Goal: Task Accomplishment & Management: Use online tool/utility

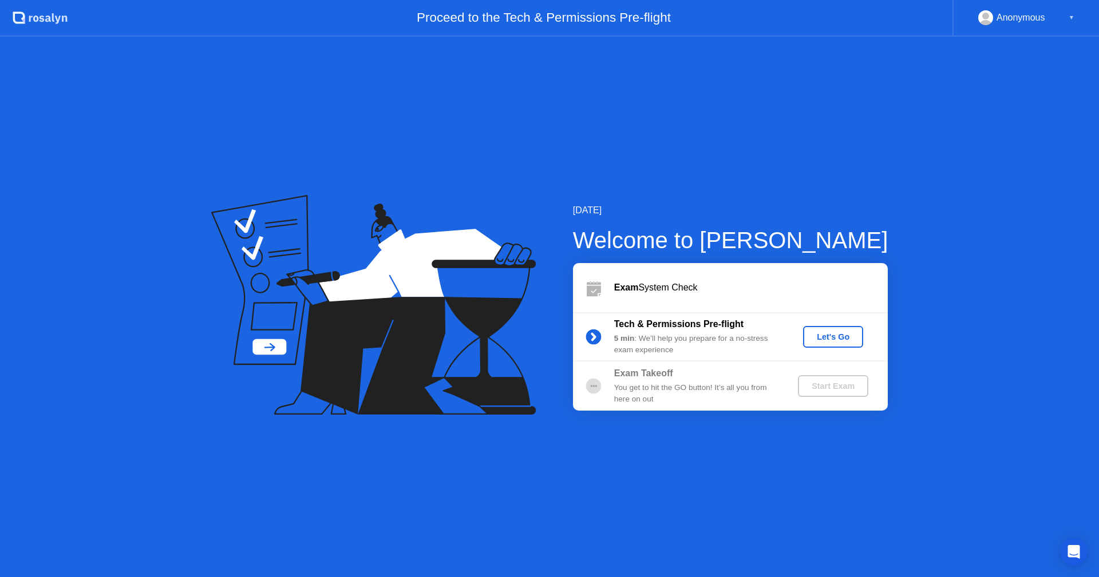
click at [829, 340] on div "Let's Go" at bounding box center [833, 337] width 51 height 9
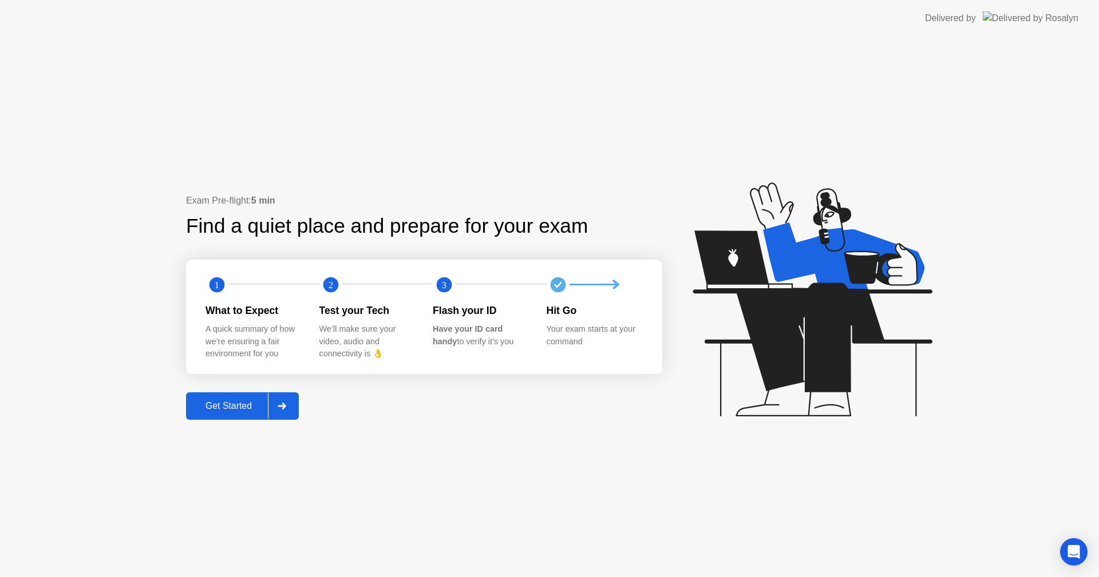
click at [227, 402] on div "Get Started" at bounding box center [228, 406] width 78 height 10
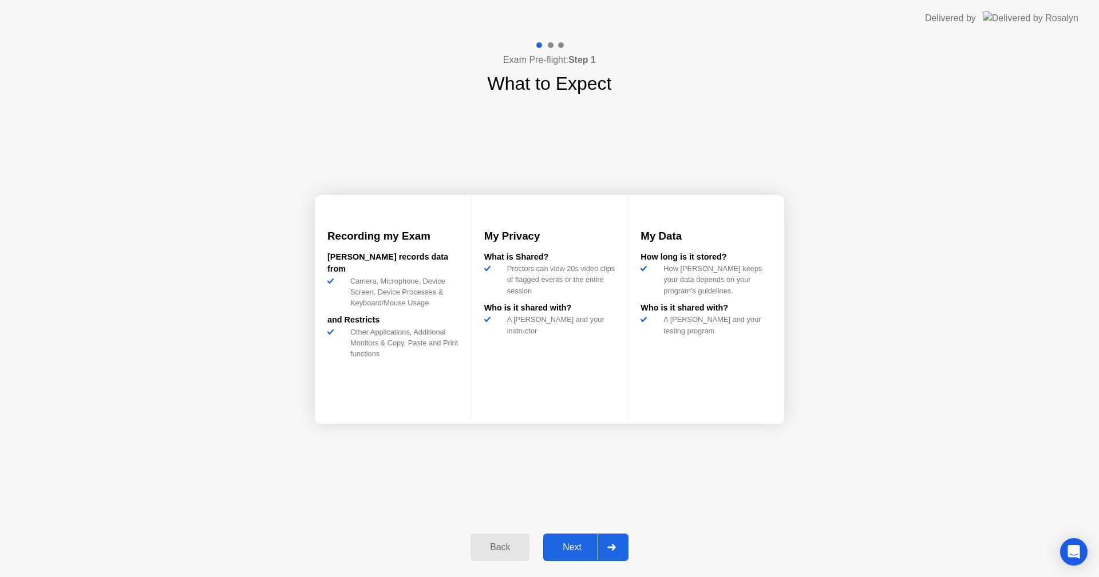
click at [583, 548] on div "Next" at bounding box center [572, 548] width 51 height 10
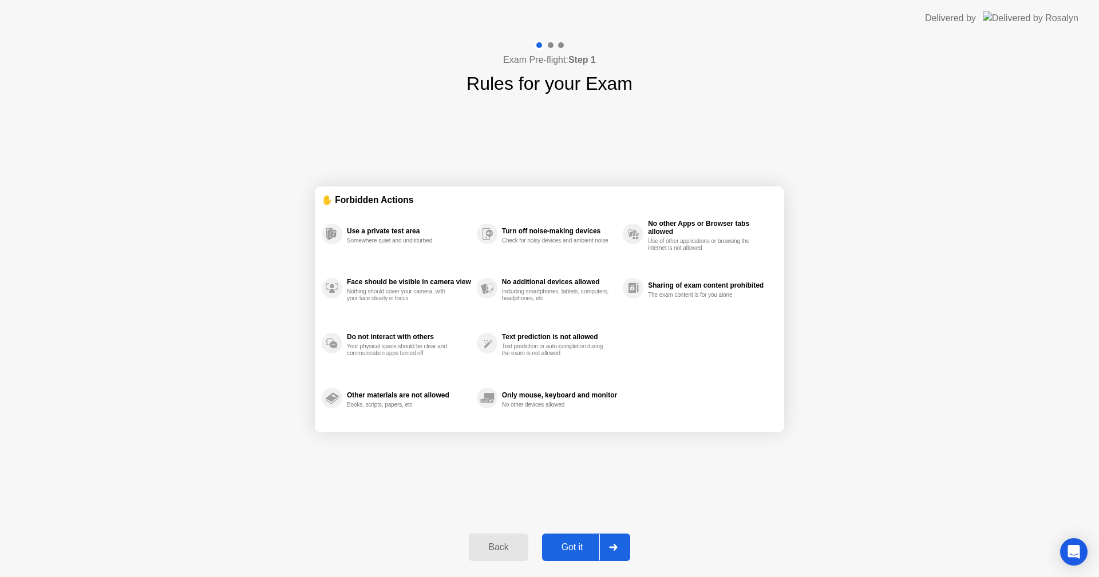
click at [575, 545] on div "Got it" at bounding box center [572, 548] width 54 height 10
select select "**********"
select select "*******"
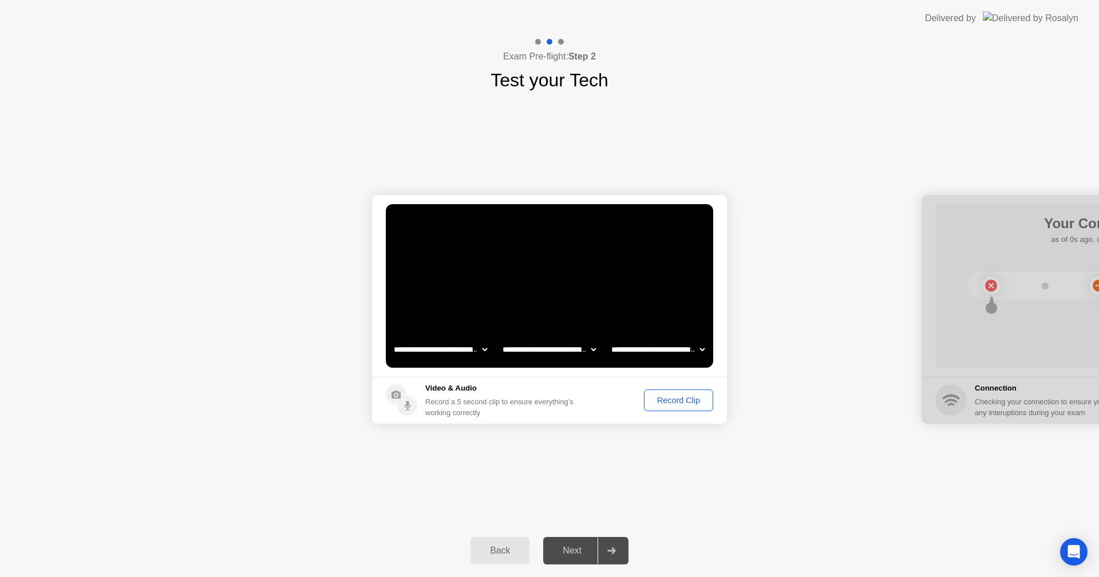
click at [680, 403] on div "Record Clip" at bounding box center [678, 400] width 61 height 9
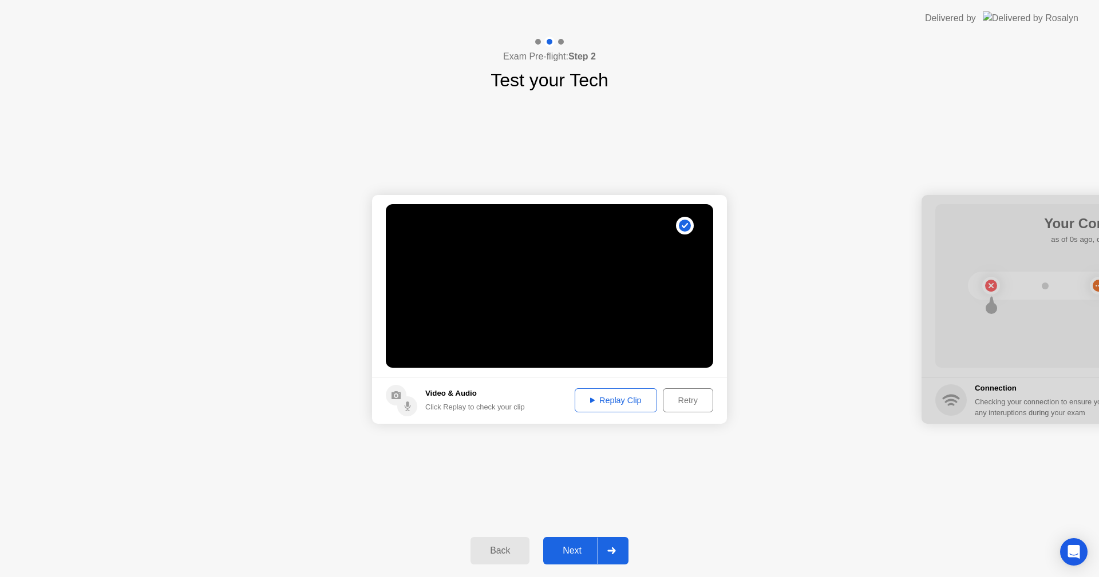
click at [611, 407] on button "Replay Clip" at bounding box center [616, 401] width 82 height 24
click at [577, 553] on div "Next" at bounding box center [572, 551] width 51 height 10
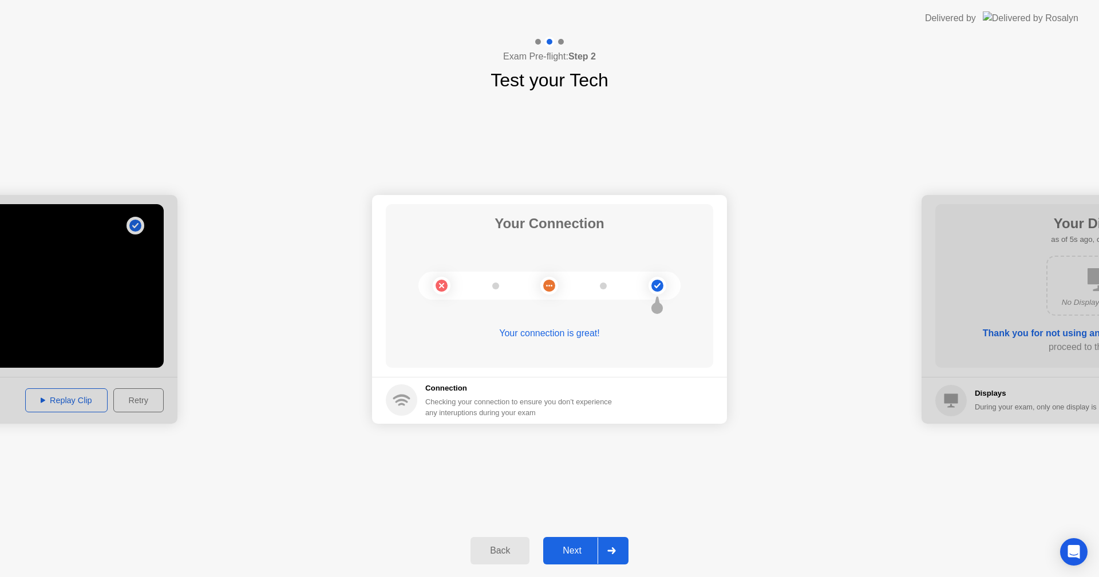
click at [572, 552] on div "Next" at bounding box center [572, 551] width 51 height 10
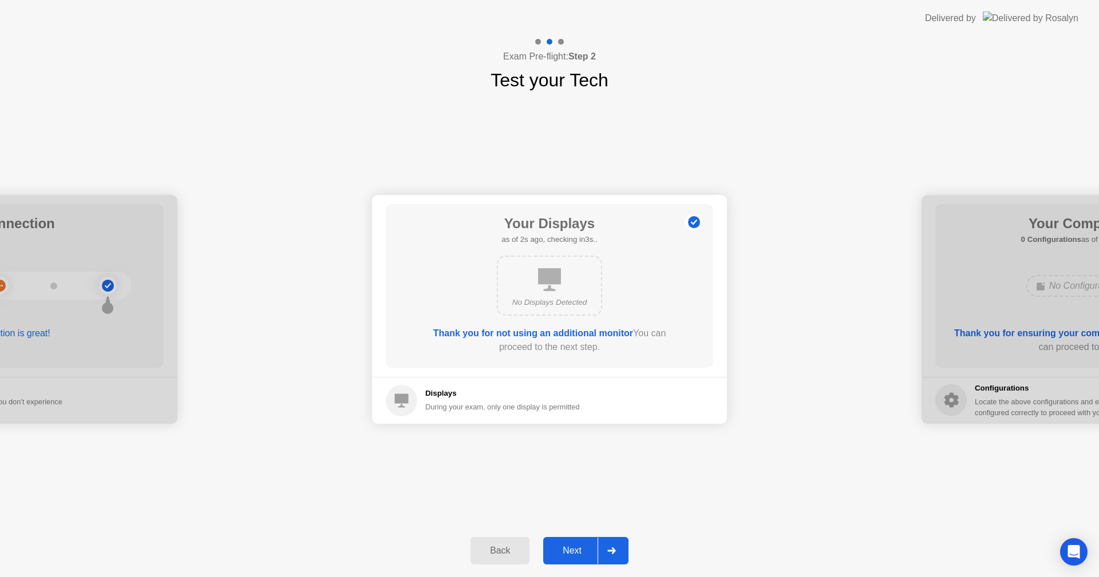
click at [577, 546] on div "Next" at bounding box center [572, 551] width 51 height 10
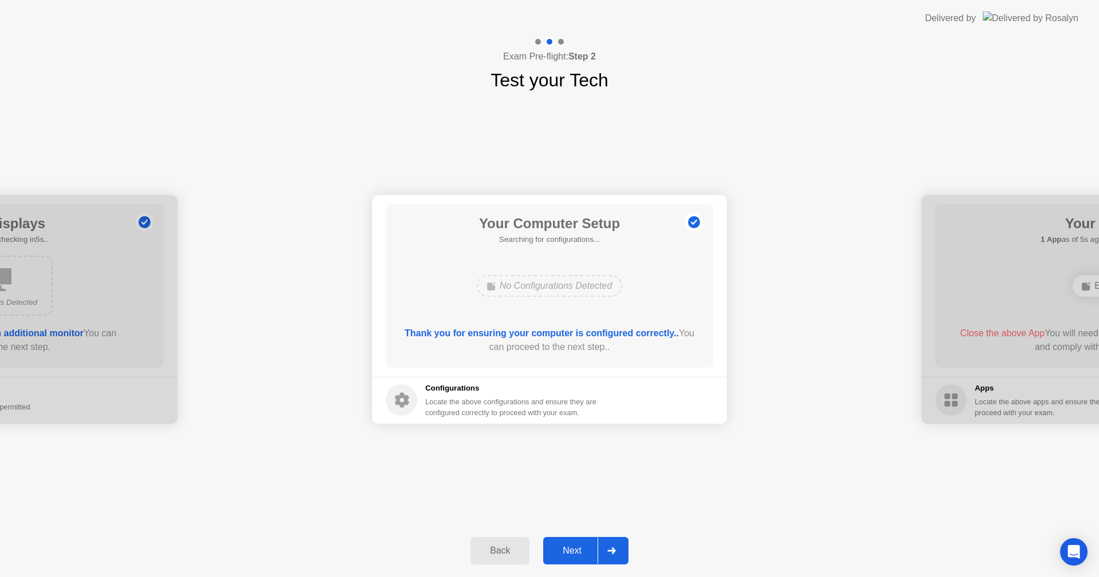
click at [578, 551] on div "Next" at bounding box center [572, 551] width 51 height 10
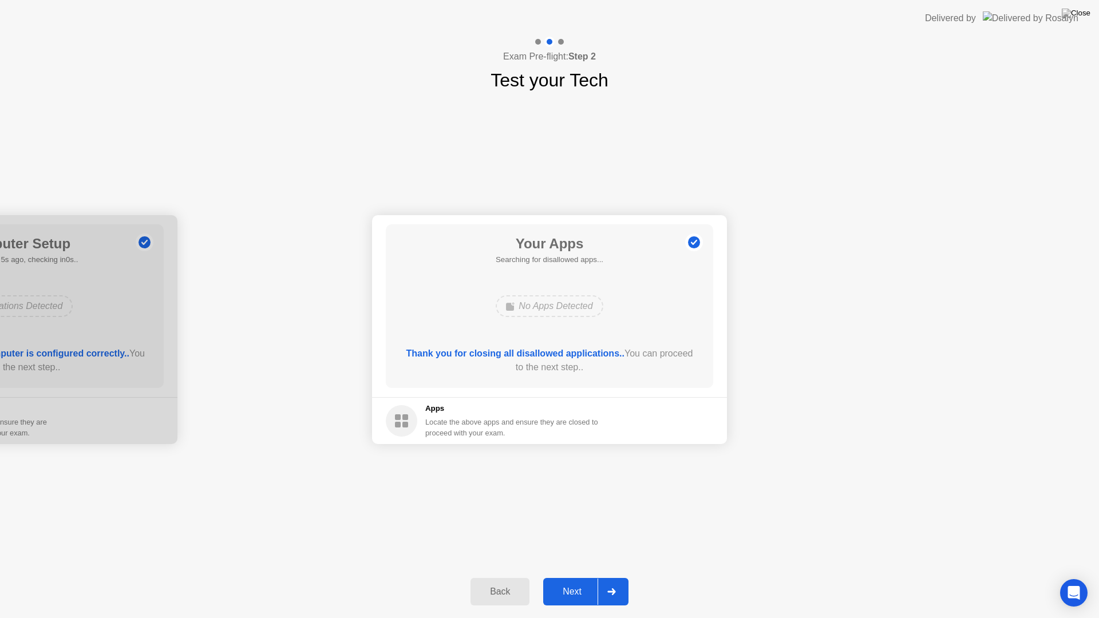
click at [575, 577] on button "Next" at bounding box center [585, 591] width 85 height 27
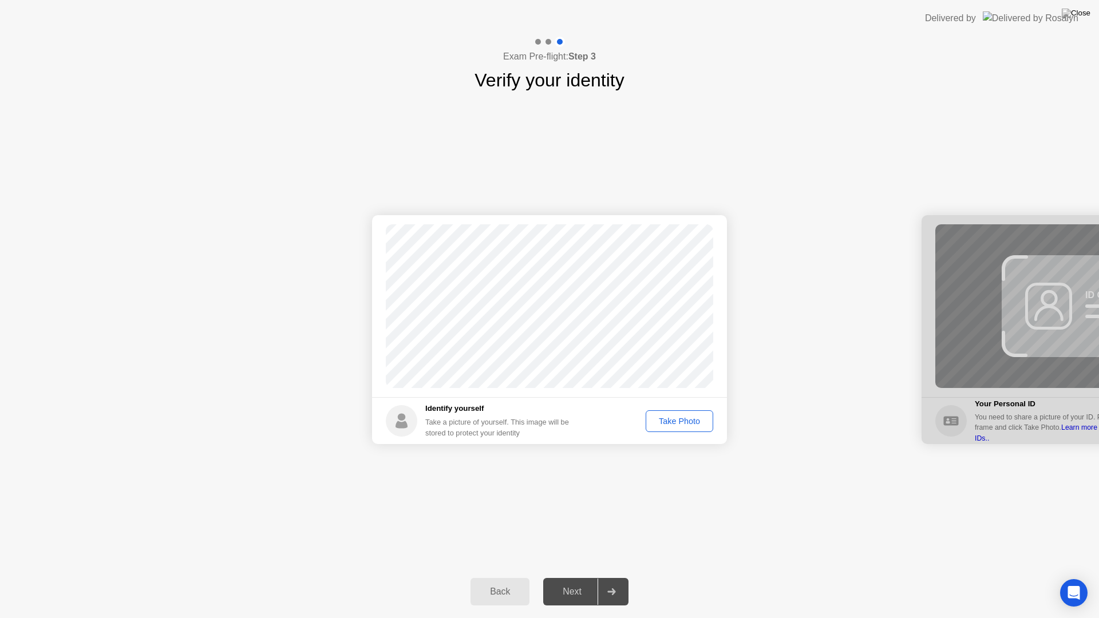
click at [660, 417] on div "Take Photo" at bounding box center [680, 421] width 60 height 9
click at [703, 422] on div "Retake" at bounding box center [686, 421] width 45 height 9
click at [684, 422] on div "Take Photo" at bounding box center [680, 421] width 60 height 9
click at [573, 577] on div "Next" at bounding box center [572, 592] width 51 height 10
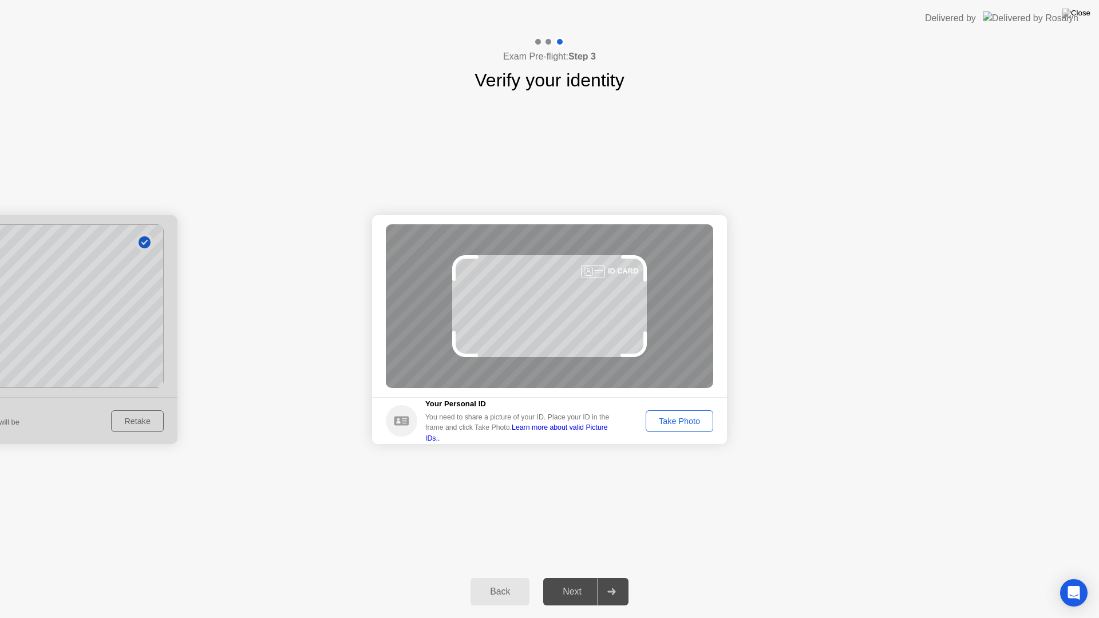
click at [499, 577] on button "Back" at bounding box center [499, 591] width 59 height 27
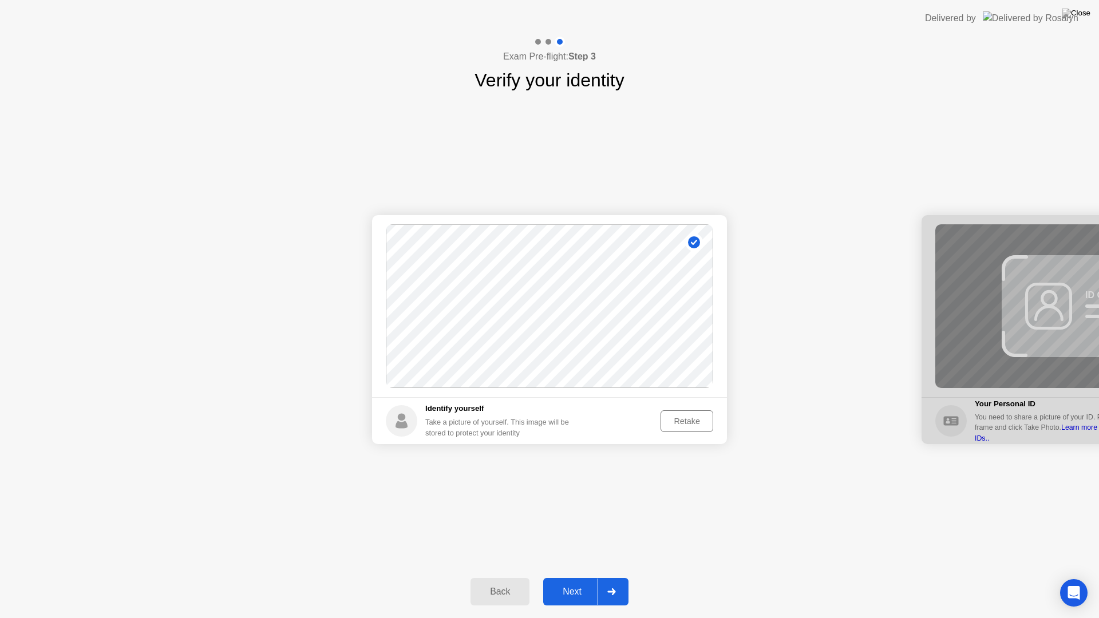
click at [673, 421] on div "Retake" at bounding box center [686, 421] width 45 height 9
click at [694, 422] on div "Take Photo" at bounding box center [680, 421] width 60 height 9
click at [574, 577] on div "Next" at bounding box center [572, 592] width 51 height 10
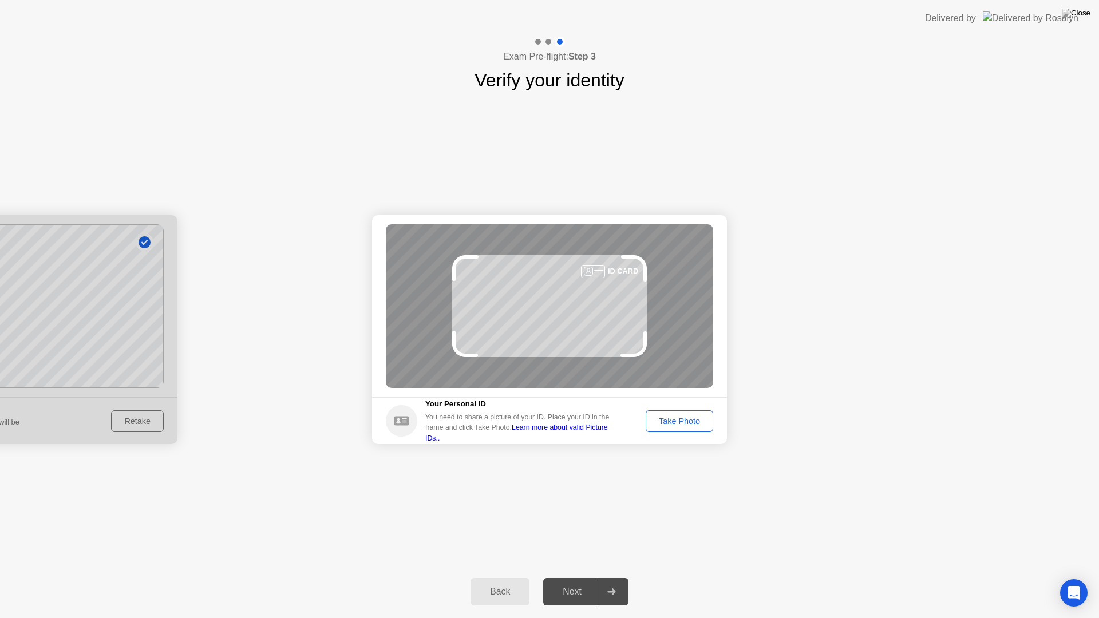
click at [673, 418] on div "Take Photo" at bounding box center [680, 421] width 60 height 9
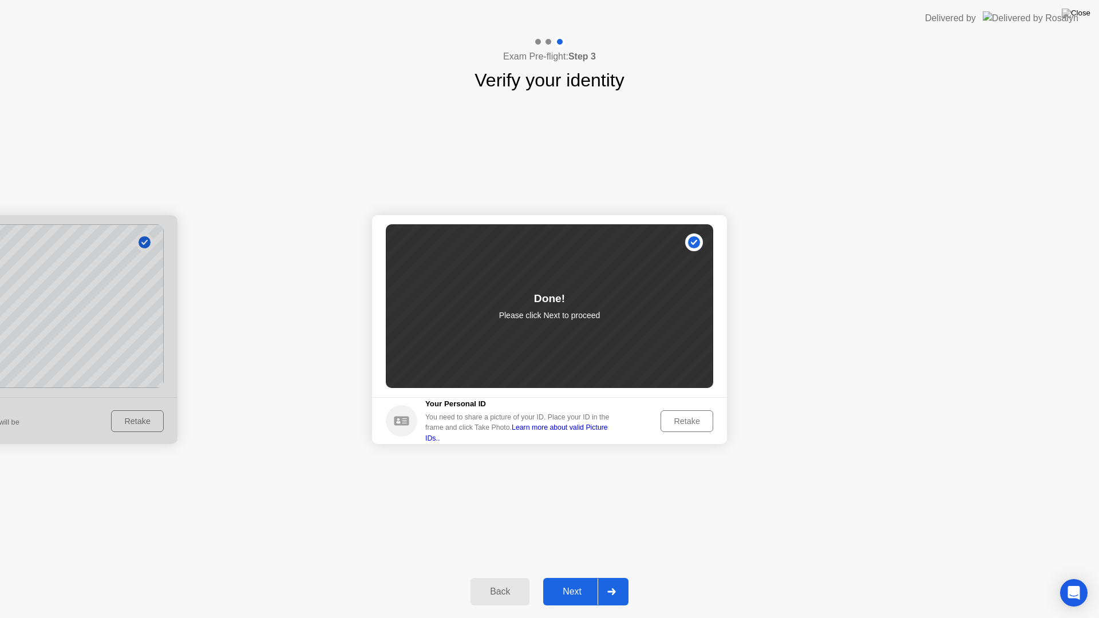
click at [560, 577] on div "Next" at bounding box center [572, 592] width 51 height 10
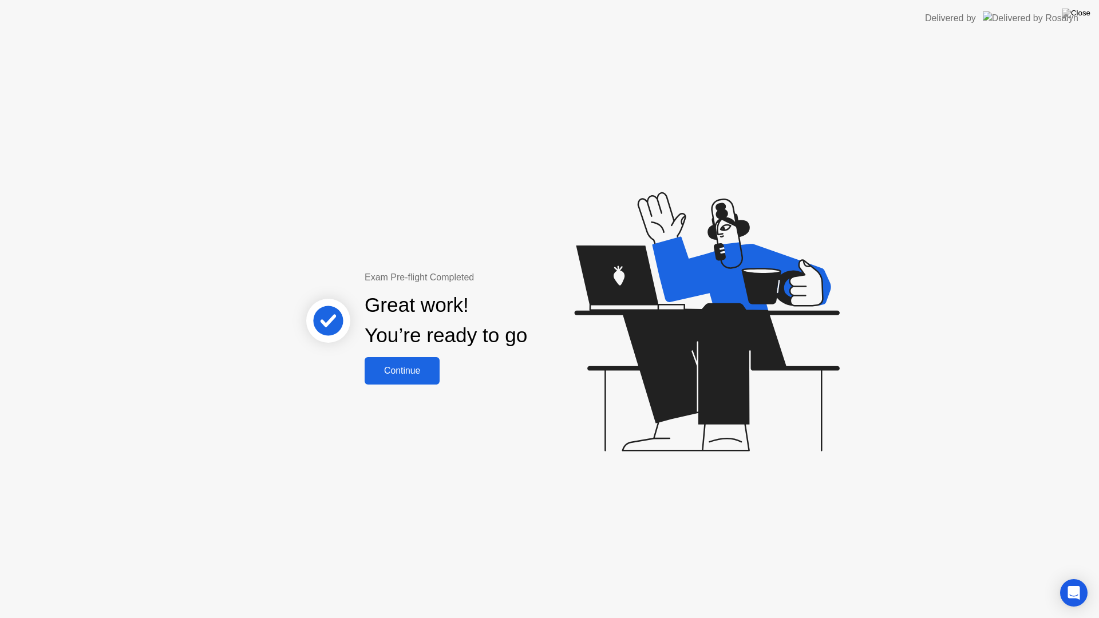
click at [405, 369] on div "Continue" at bounding box center [402, 371] width 68 height 10
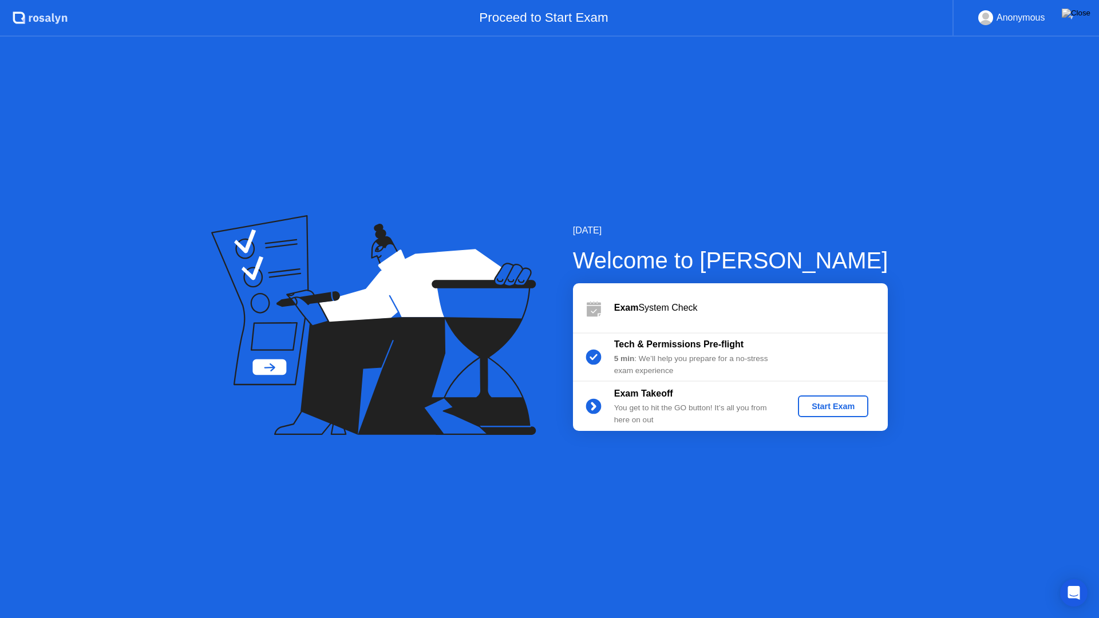
click at [830, 411] on div "Start Exam" at bounding box center [832, 406] width 61 height 9
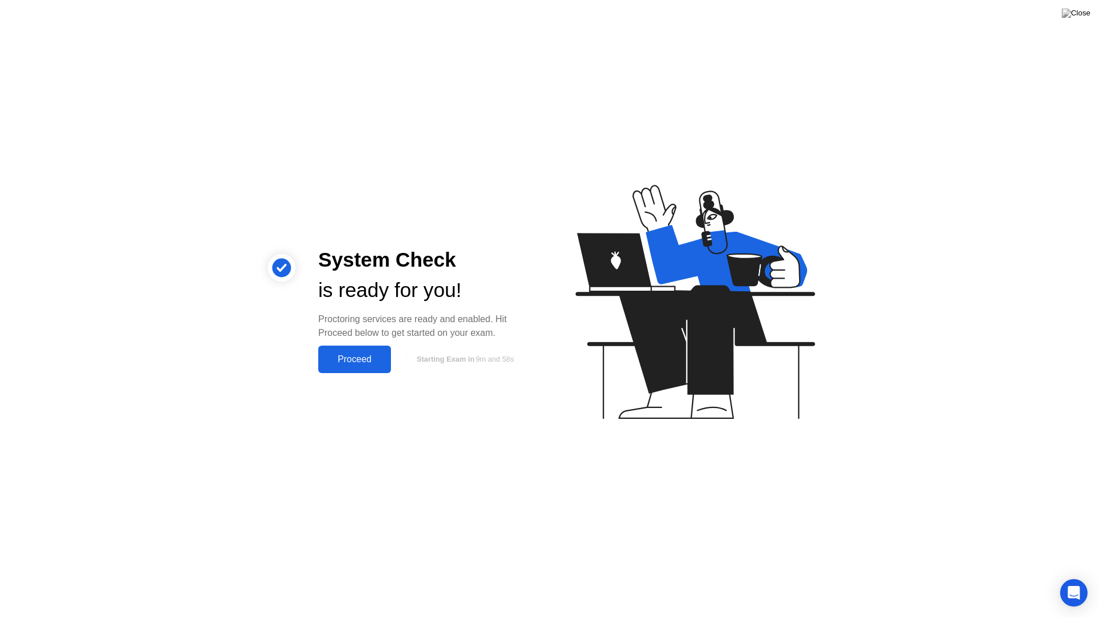
click at [361, 363] on div "Proceed" at bounding box center [355, 359] width 66 height 10
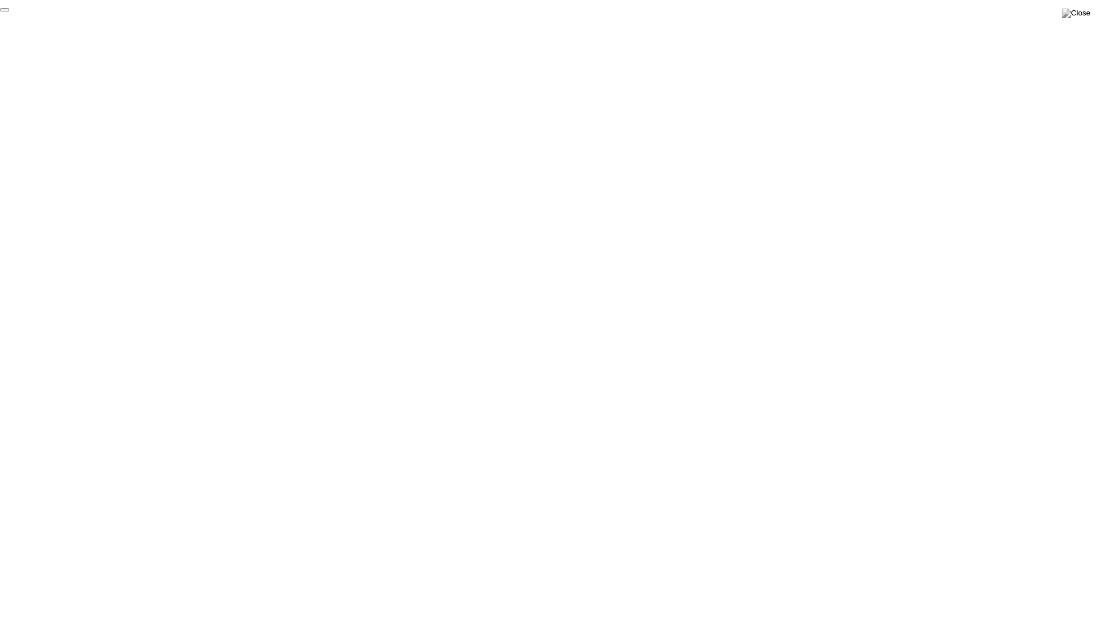
click div "End Proctoring Session"
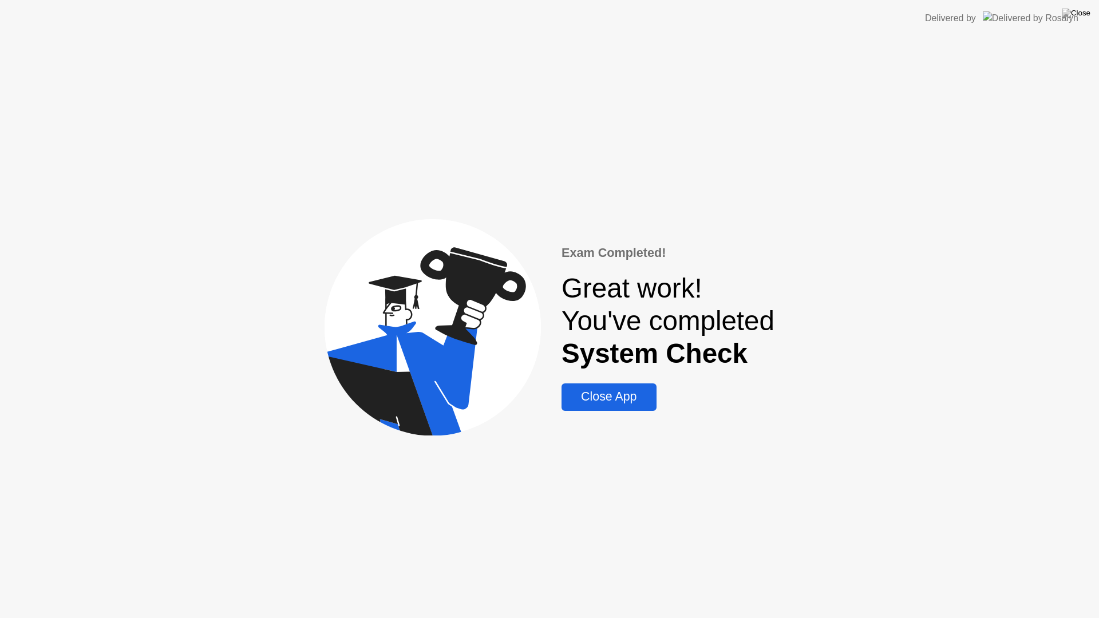
click at [584, 398] on div "Close App" at bounding box center [609, 397] width 88 height 14
